Goal: Information Seeking & Learning: Compare options

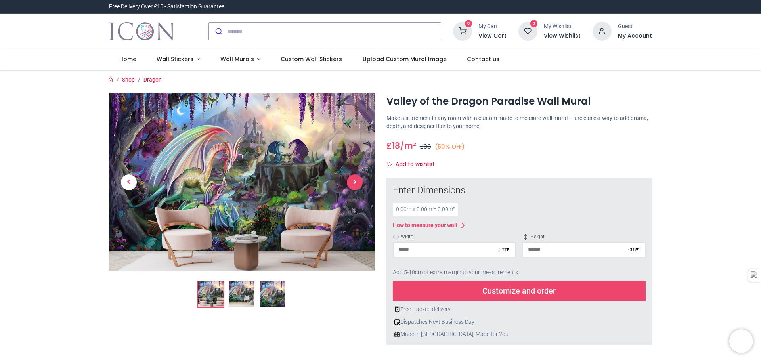
click at [354, 176] on span "Next" at bounding box center [355, 182] width 16 height 16
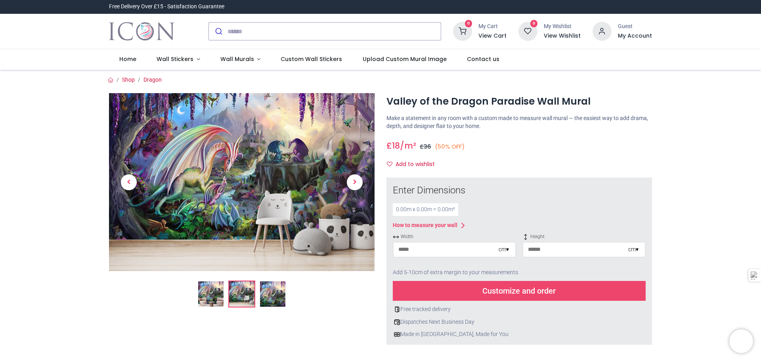
click at [285, 291] on li at bounding box center [272, 294] width 27 height 27
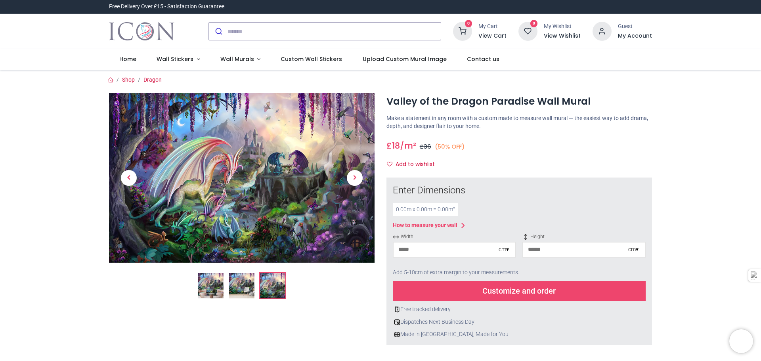
click at [216, 283] on img at bounding box center [210, 285] width 25 height 25
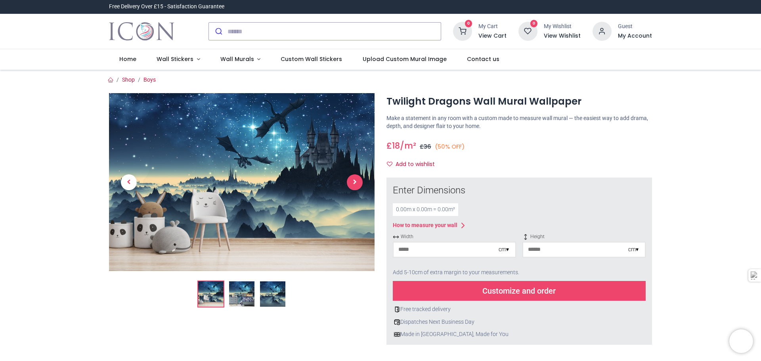
click at [354, 185] on span "Next" at bounding box center [355, 182] width 16 height 16
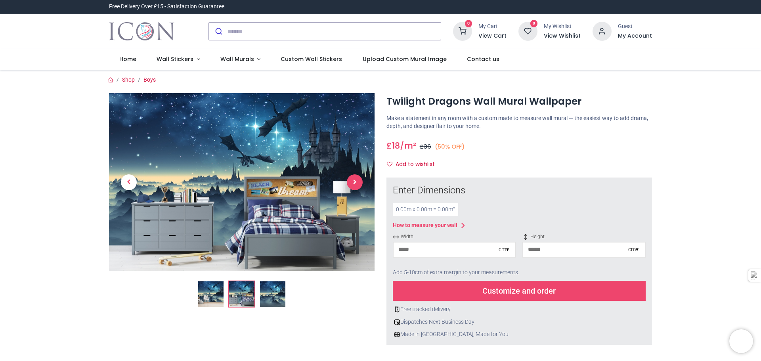
click at [354, 187] on span "Next" at bounding box center [355, 182] width 16 height 16
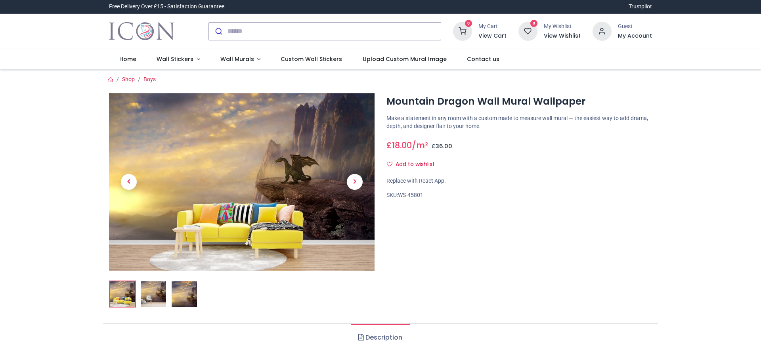
scroll to position [80, 0]
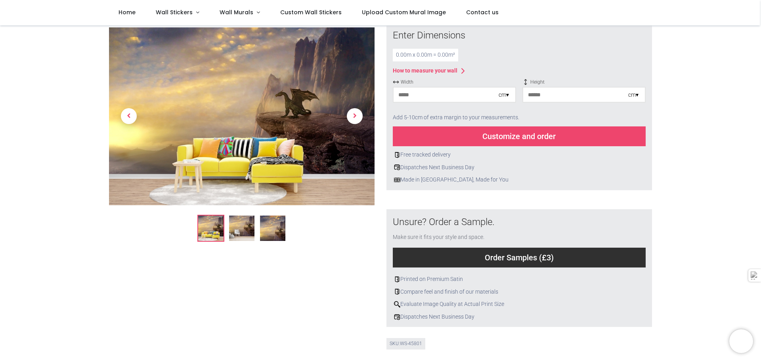
scroll to position [159, 0]
